Goal: Navigation & Orientation: Find specific page/section

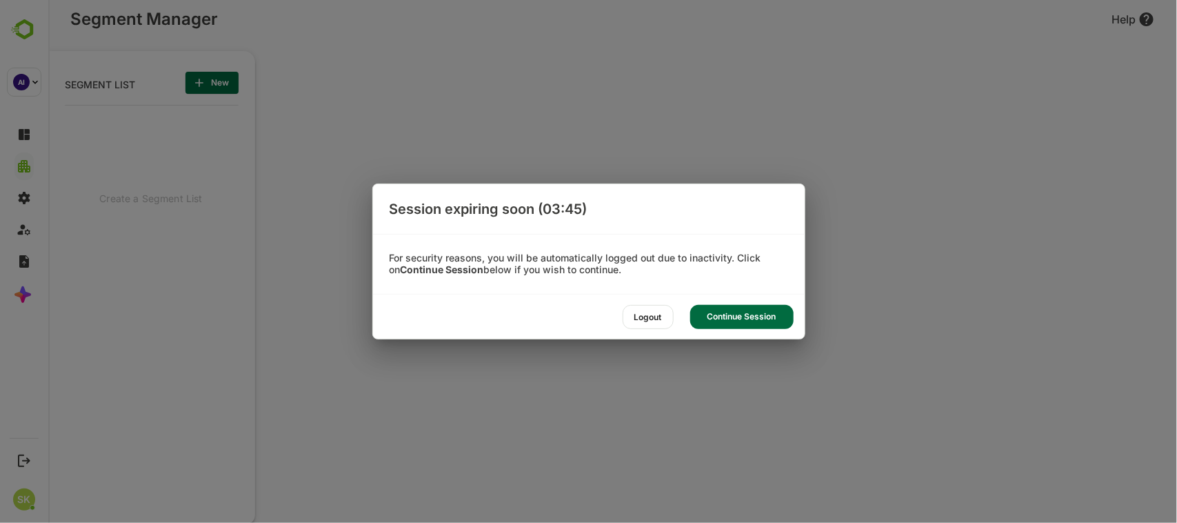
scroll to position [363, 170]
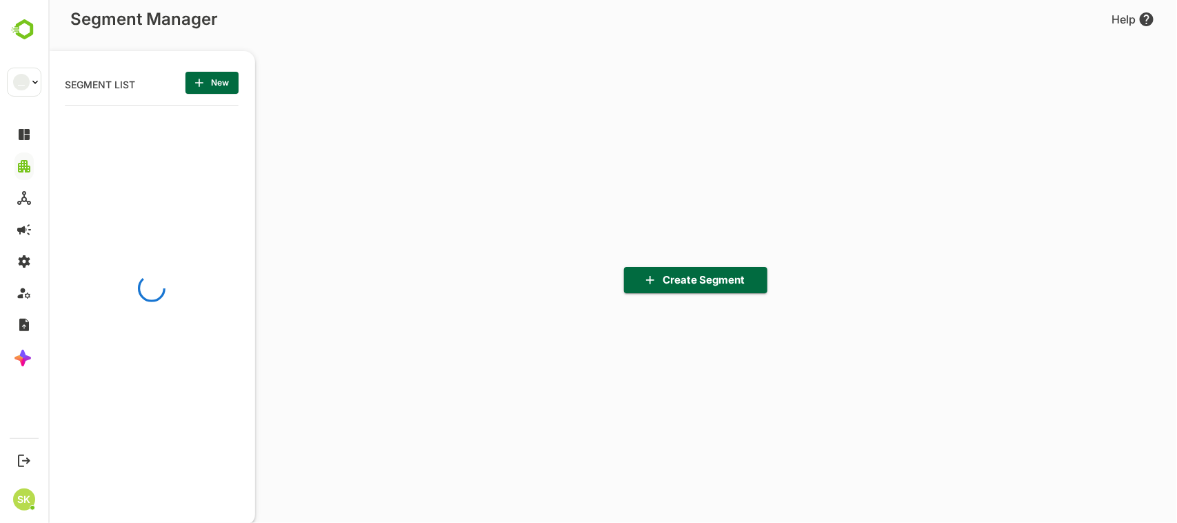
scroll to position [4, 3]
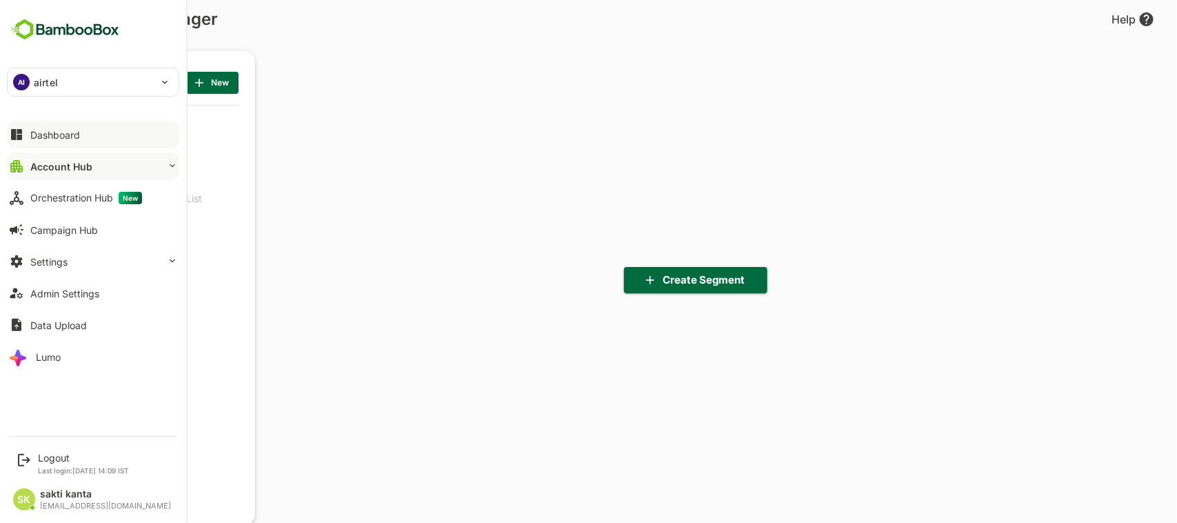
click at [59, 135] on div "Dashboard" at bounding box center [55, 135] width 50 height 12
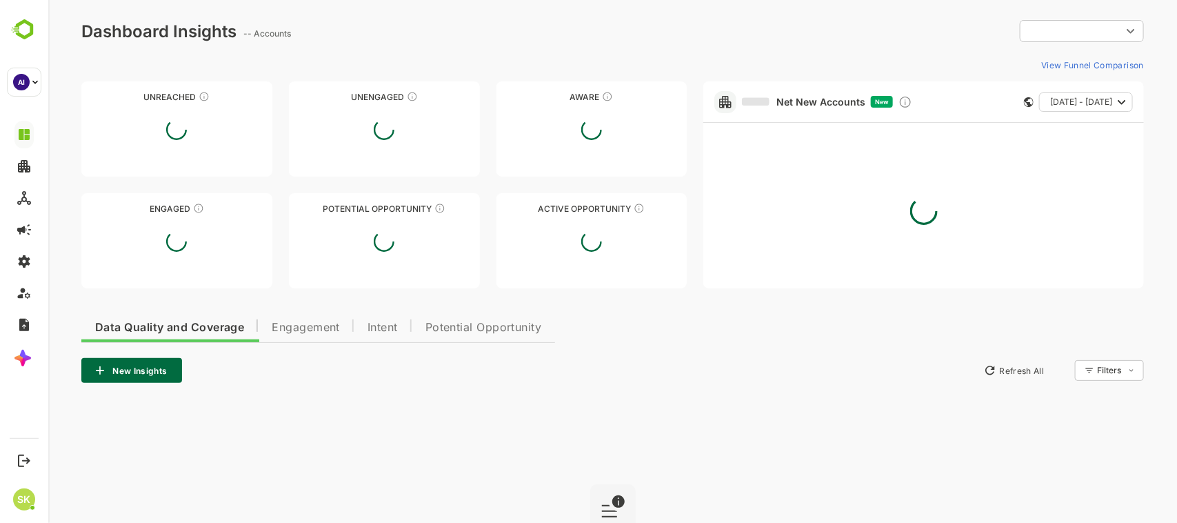
type input "**********"
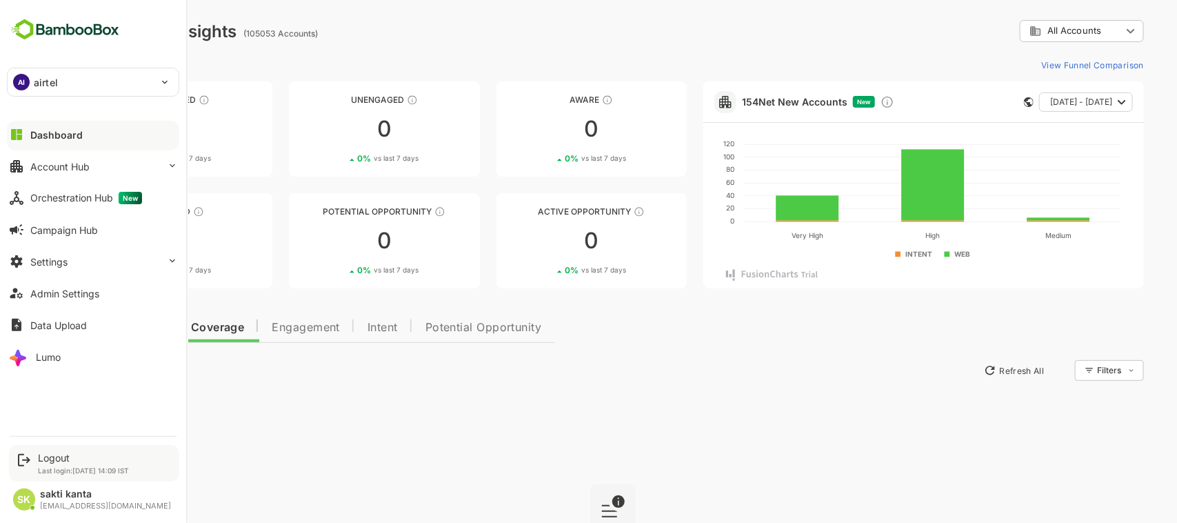
click at [57, 449] on div "Logout Last login: [DATE] 14:09 IST" at bounding box center [94, 463] width 170 height 37
click at [63, 454] on div "Logout" at bounding box center [83, 458] width 91 height 12
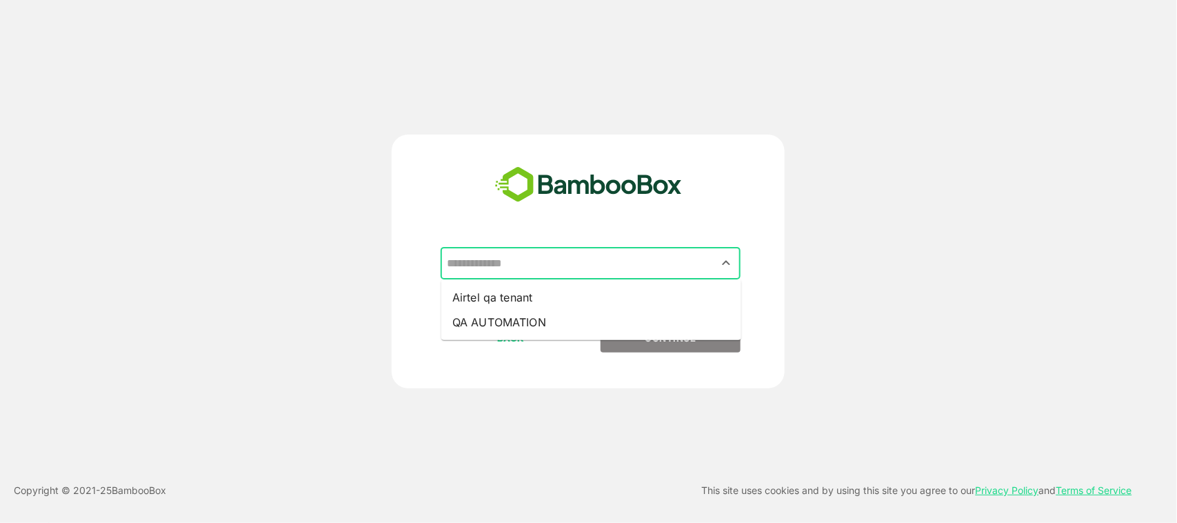
click at [700, 256] on input "text" at bounding box center [590, 263] width 294 height 26
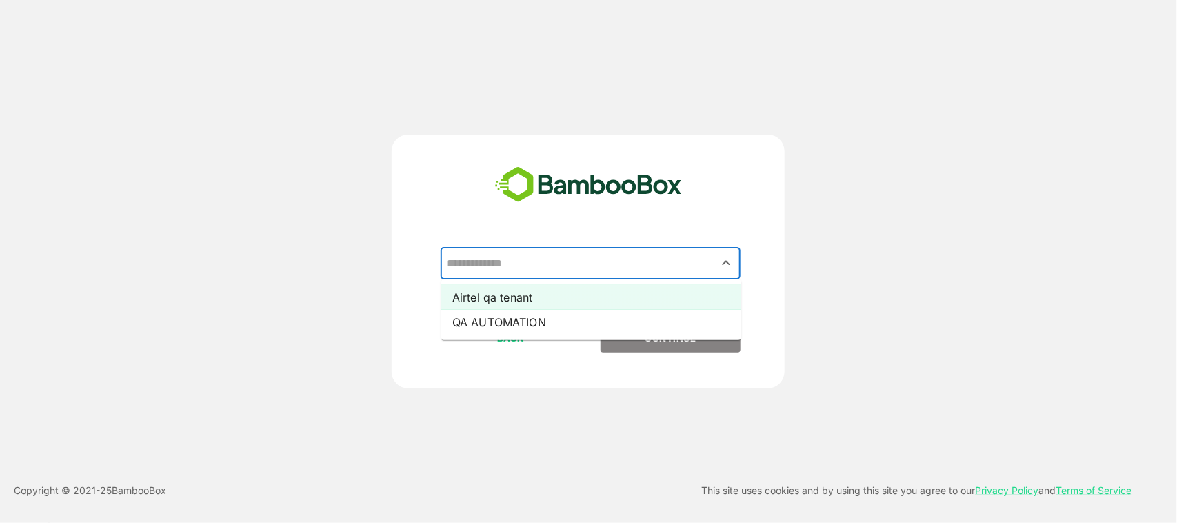
click at [651, 293] on li "Airtel qa tenant" at bounding box center [591, 297] width 300 height 25
type input "**********"
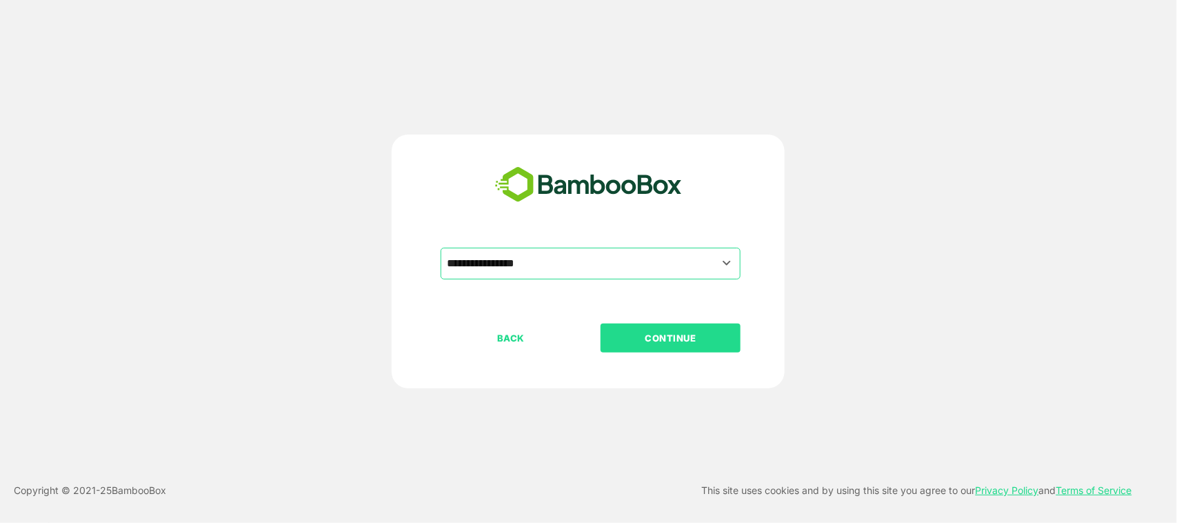
click at [665, 332] on p "CONTINUE" at bounding box center [671, 337] width 138 height 15
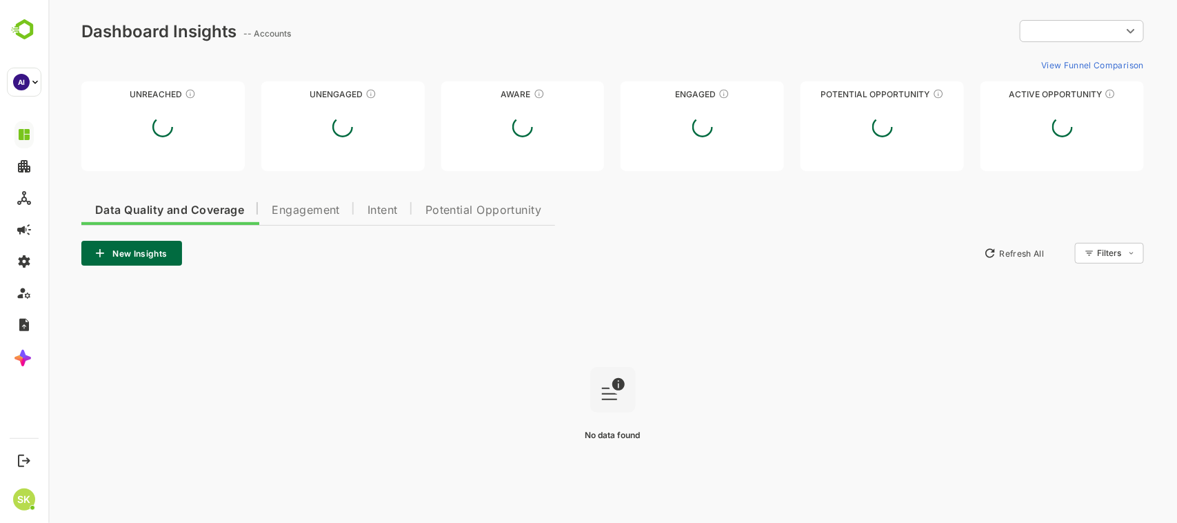
type input "**********"
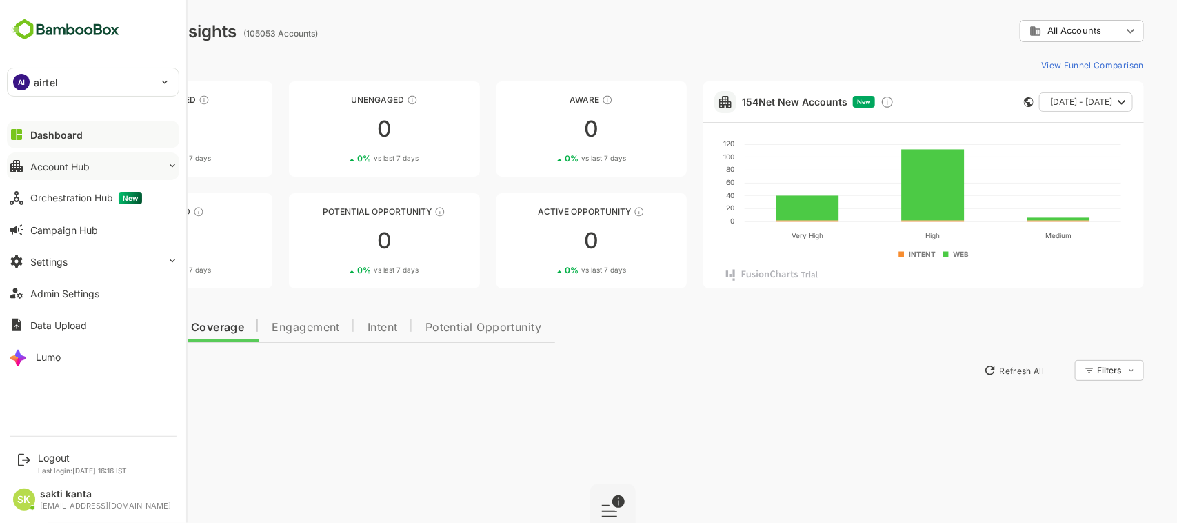
click at [115, 159] on button "Account Hub" at bounding box center [93, 166] width 172 height 28
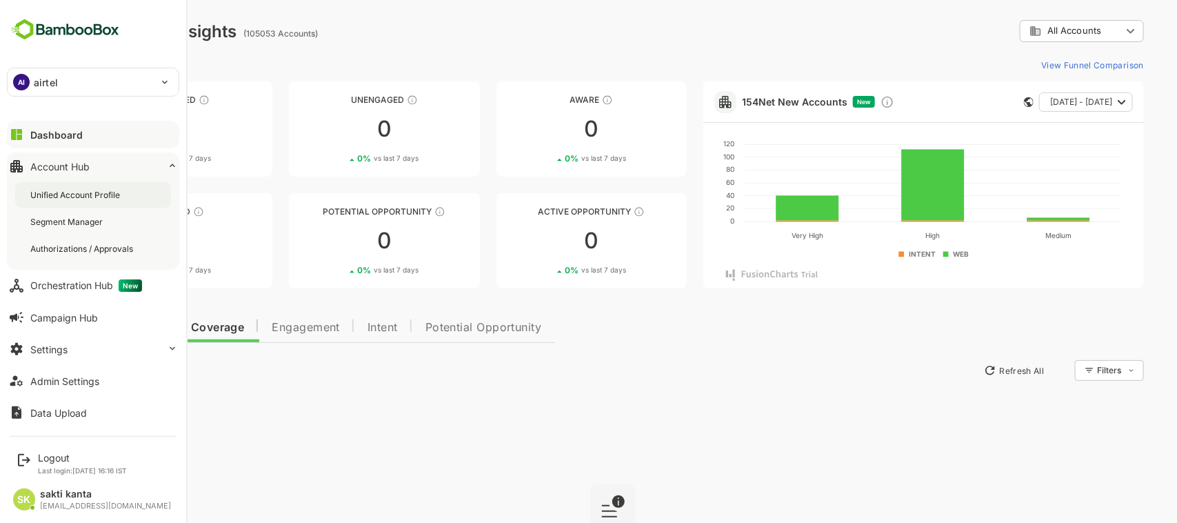
click at [91, 190] on div "Unified Account Profile" at bounding box center [76, 195] width 92 height 12
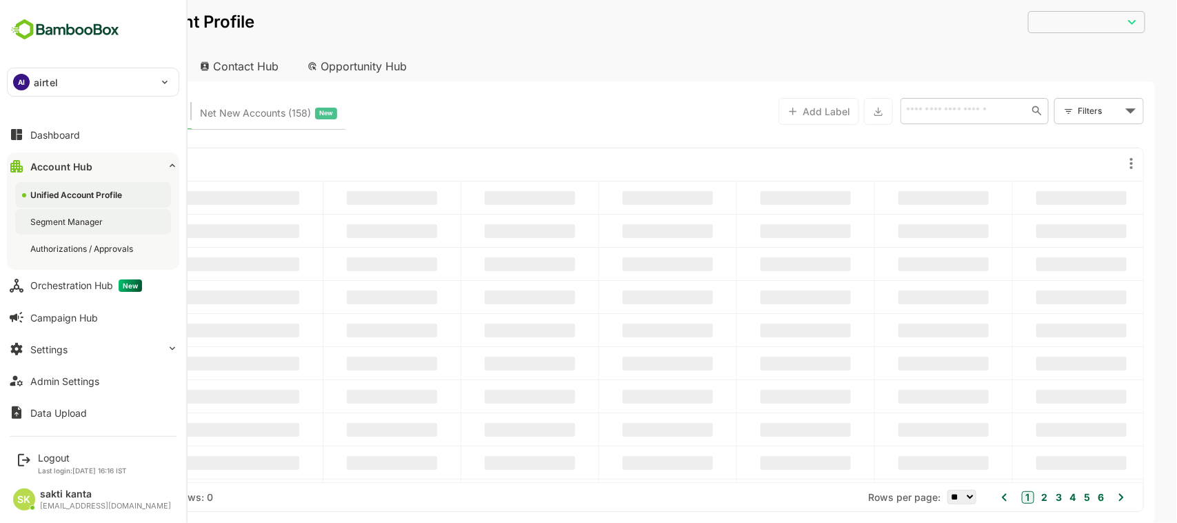
click at [88, 214] on div "Segment Manager" at bounding box center [93, 222] width 156 height 26
type input "**********"
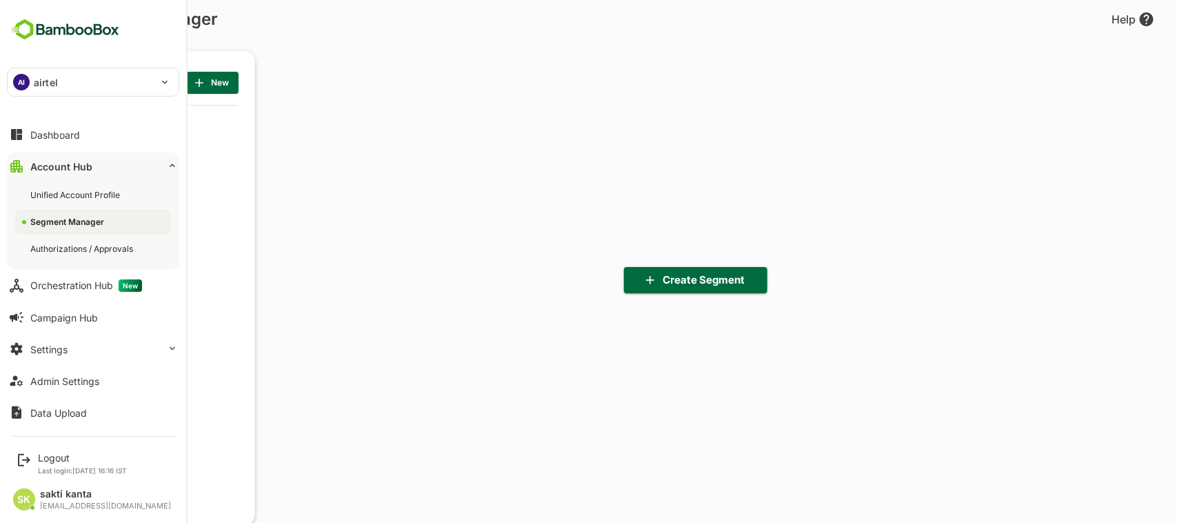
scroll to position [363, 170]
click at [90, 240] on div "Authorizations / Approvals" at bounding box center [93, 249] width 156 height 26
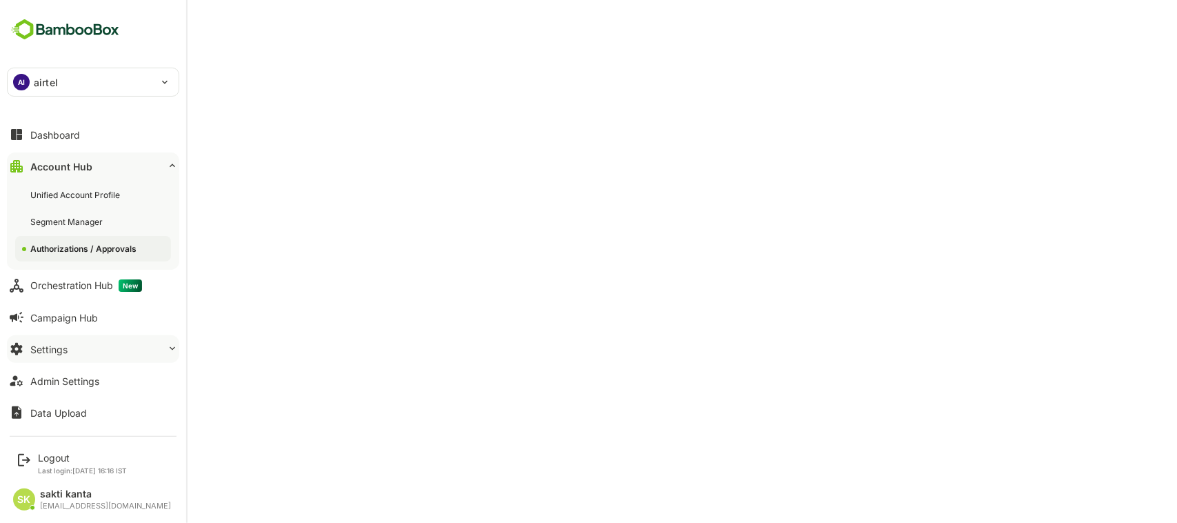
click at [110, 343] on button "Settings" at bounding box center [93, 349] width 172 height 28
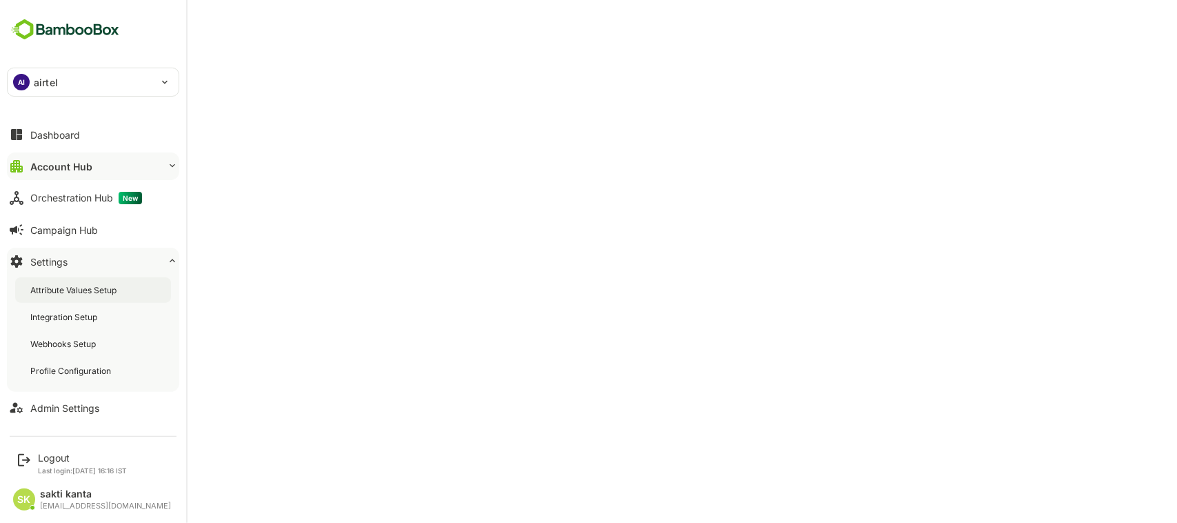
click at [97, 294] on div "Attribute Values Setup" at bounding box center [74, 290] width 89 height 12
click at [94, 312] on div "Integration Setup" at bounding box center [65, 317] width 70 height 12
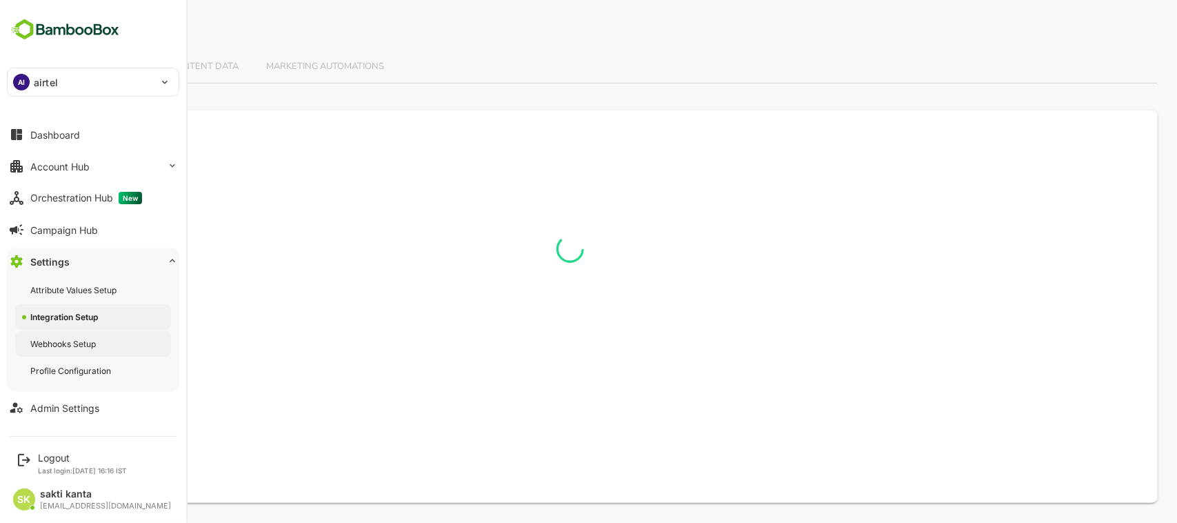
click at [94, 335] on div "Webhooks Setup" at bounding box center [93, 344] width 156 height 26
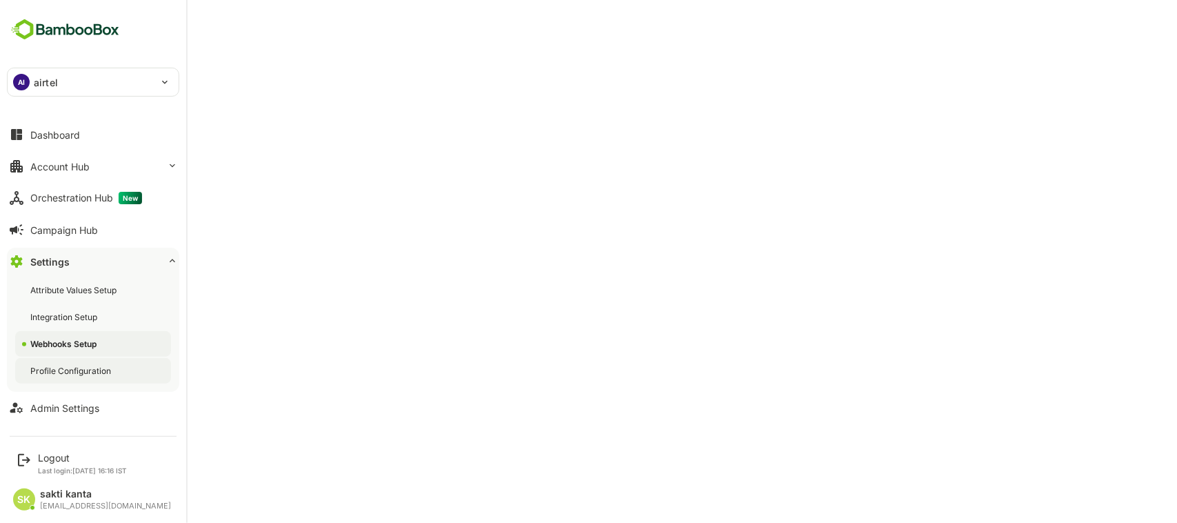
click at [94, 365] on div "Profile Configuration" at bounding box center [71, 371] width 83 height 12
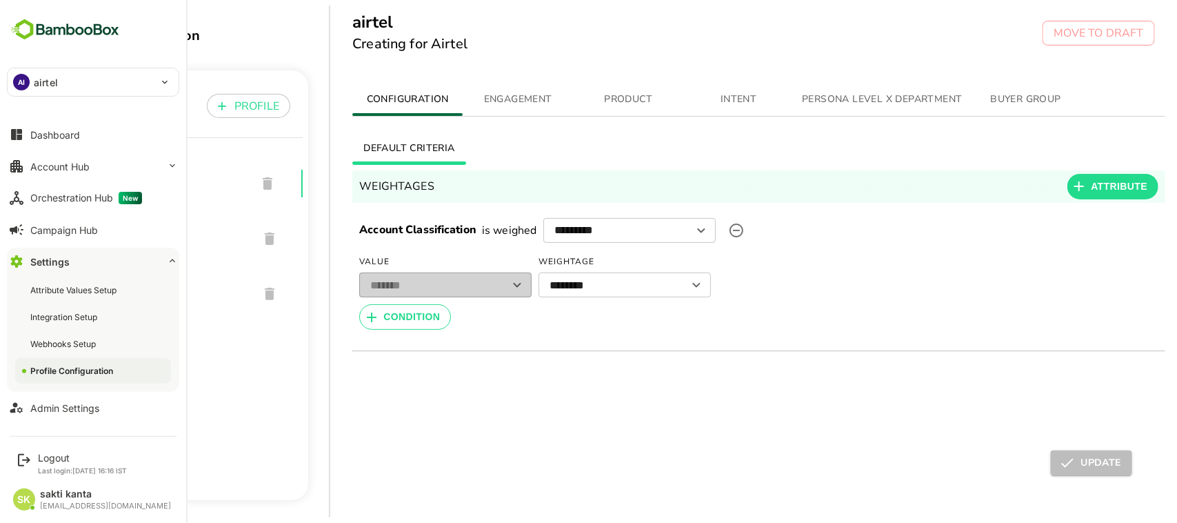
click at [56, 264] on div "Settings" at bounding box center [49, 262] width 39 height 12
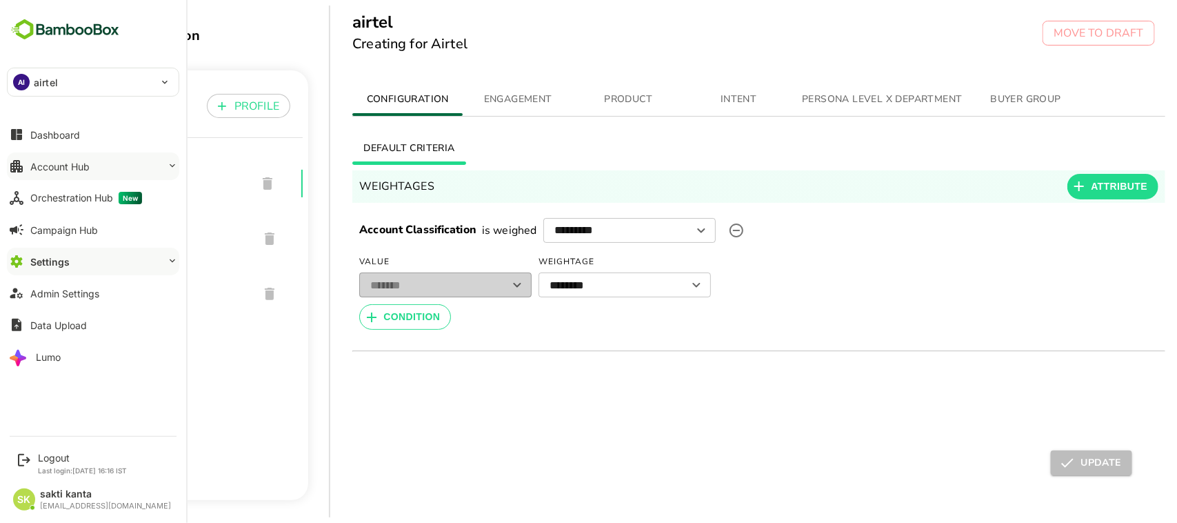
click at [68, 171] on div "Account Hub" at bounding box center [59, 167] width 59 height 12
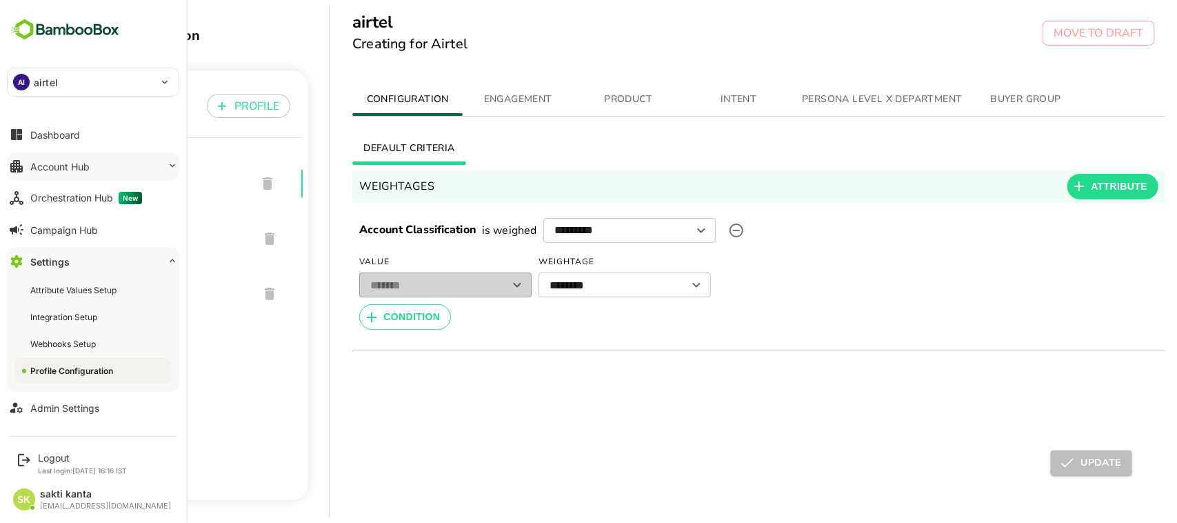
click at [59, 253] on button "Settings" at bounding box center [93, 261] width 172 height 28
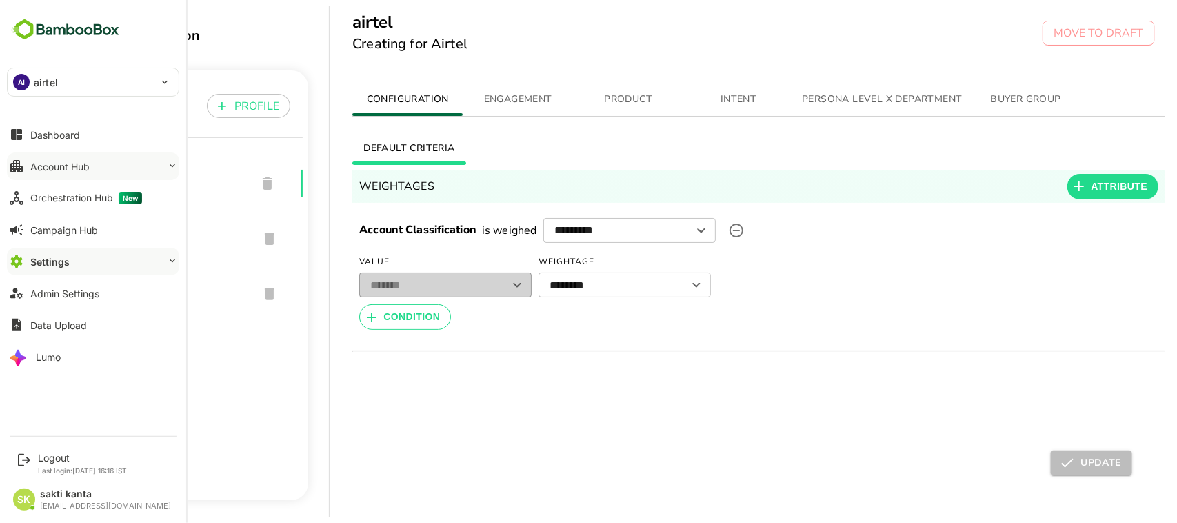
click at [62, 174] on button "Account Hub" at bounding box center [93, 166] width 172 height 28
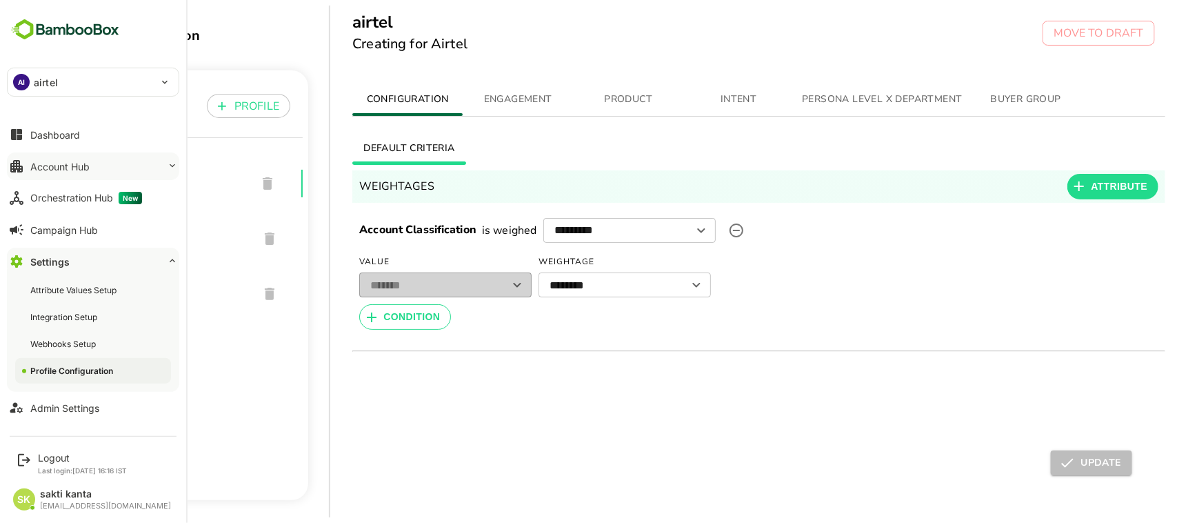
click at [85, 156] on button "Account Hub" at bounding box center [93, 166] width 172 height 28
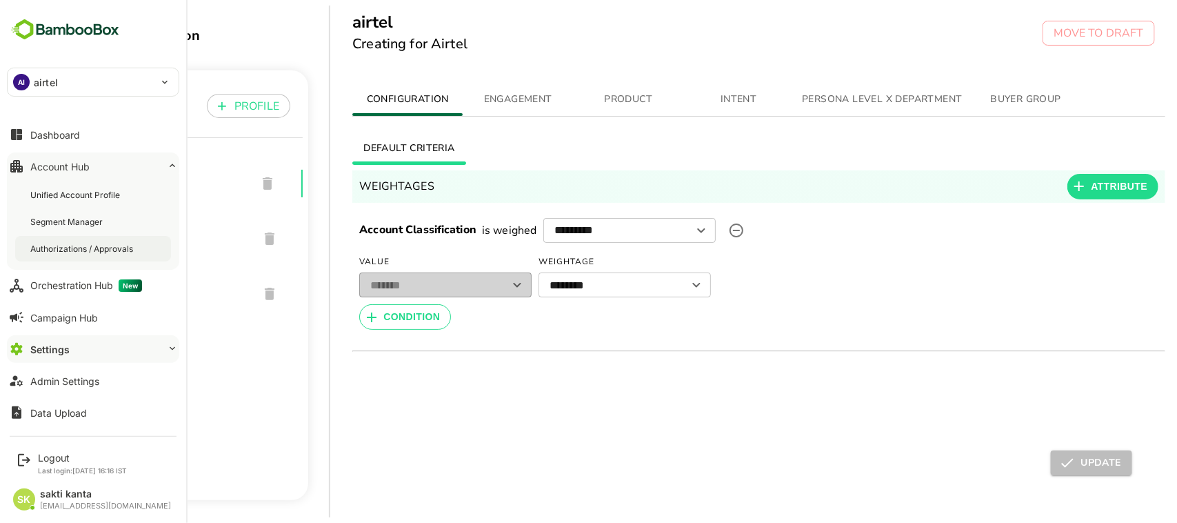
click at [80, 243] on div "Authorizations / Approvals" at bounding box center [82, 249] width 105 height 12
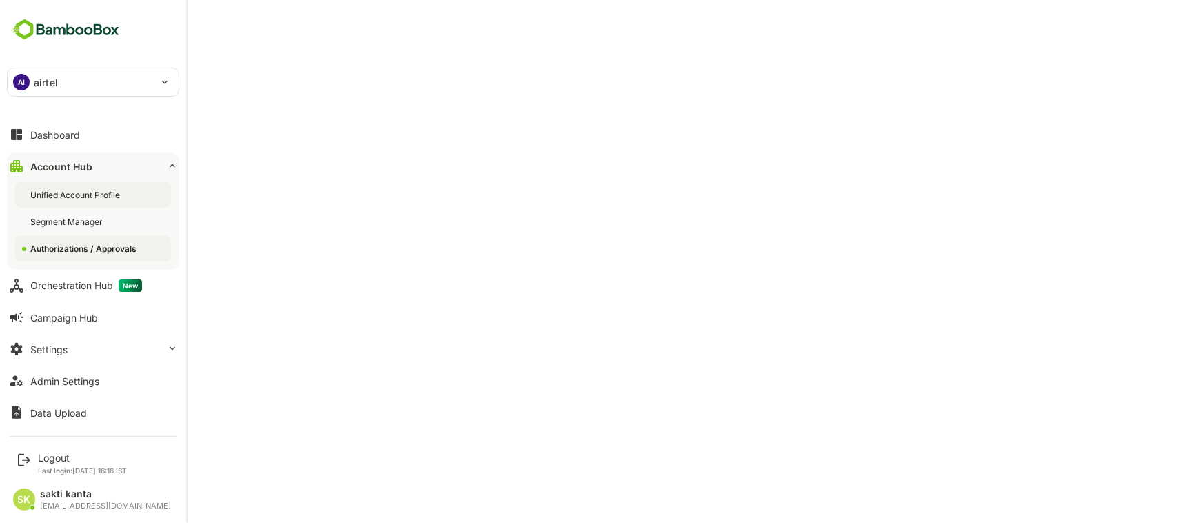
click at [68, 183] on div "Unified Account Profile" at bounding box center [93, 195] width 156 height 26
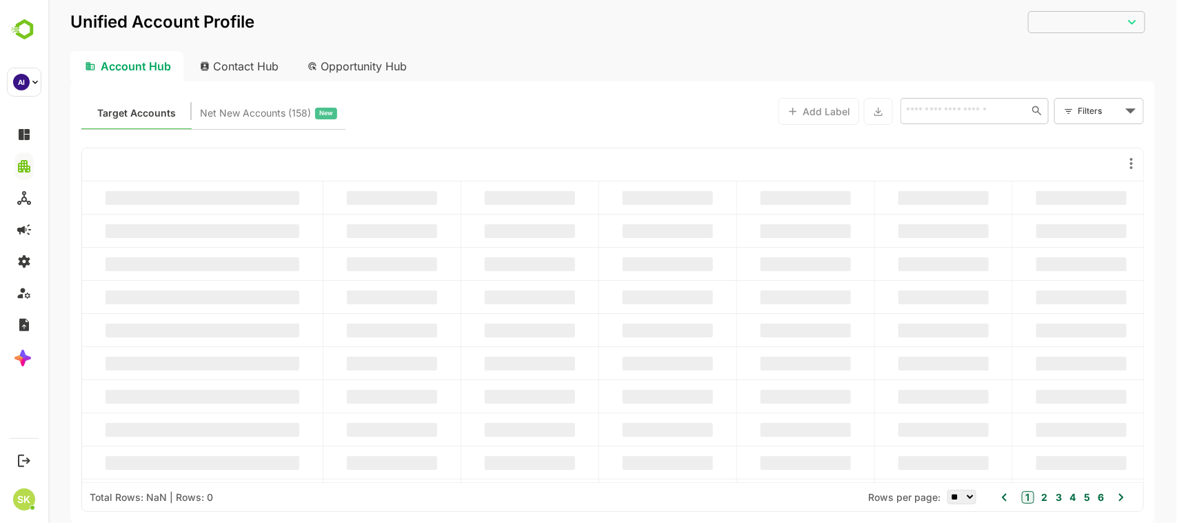
type input "**********"
